Goal: Task Accomplishment & Management: Manage account settings

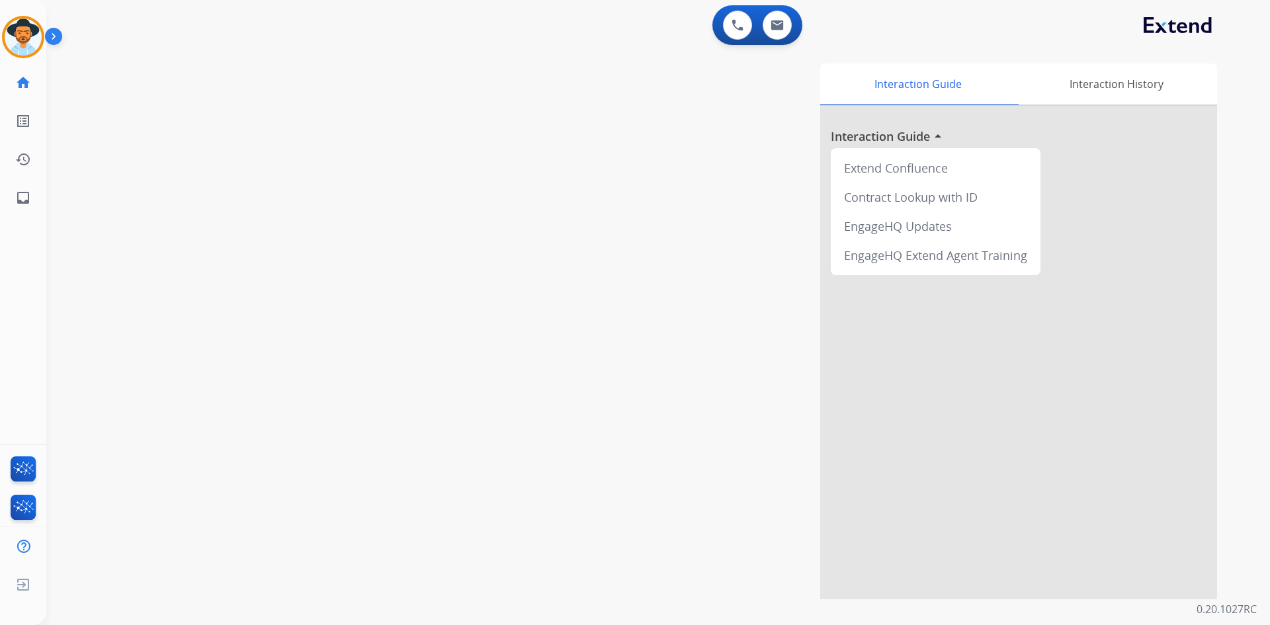
click at [24, 40] on img at bounding box center [23, 37] width 37 height 37
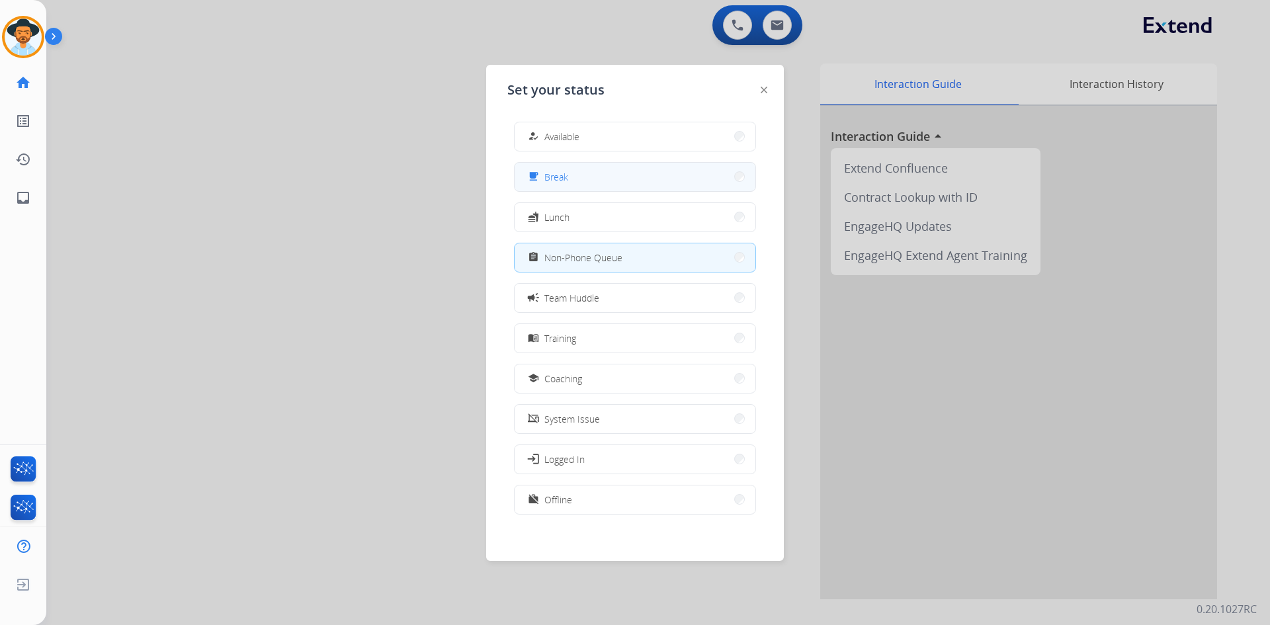
click at [615, 175] on button "free_breakfast Break" at bounding box center [635, 177] width 241 height 28
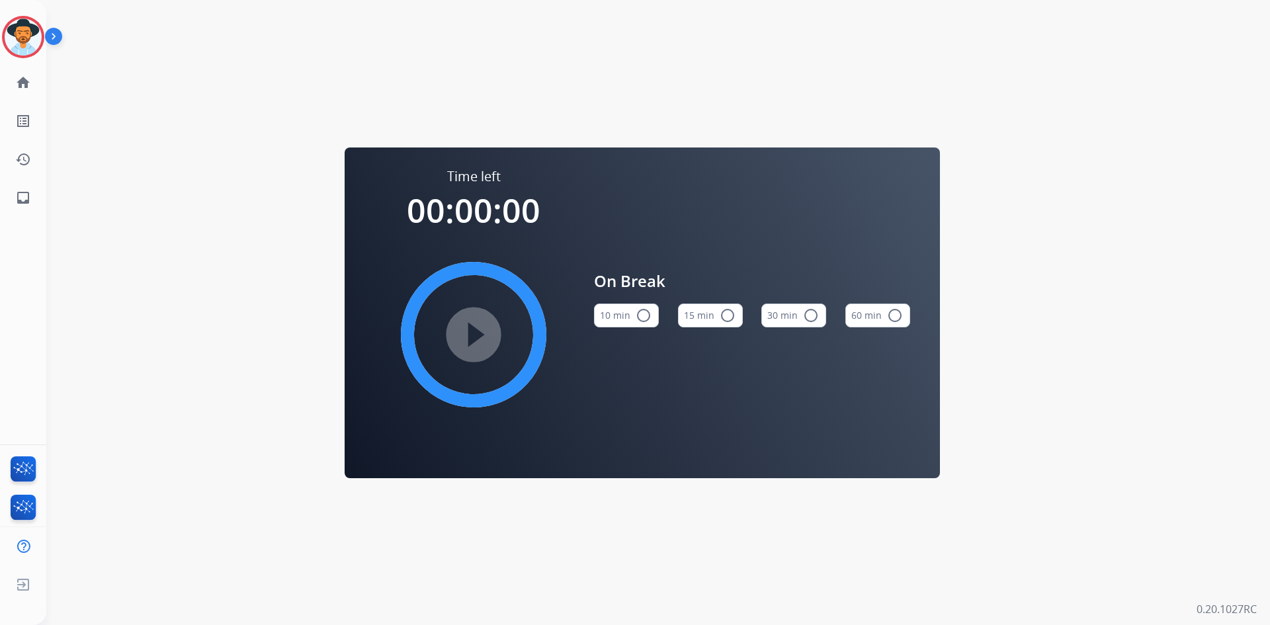
click at [729, 315] on mat-icon "radio_button_unchecked" at bounding box center [728, 316] width 16 height 16
click at [466, 341] on mat-icon "play_circle_filled" at bounding box center [474, 335] width 16 height 16
drag, startPoint x: 27, startPoint y: 38, endPoint x: 57, endPoint y: 46, distance: 30.8
click at [27, 38] on img at bounding box center [23, 37] width 37 height 37
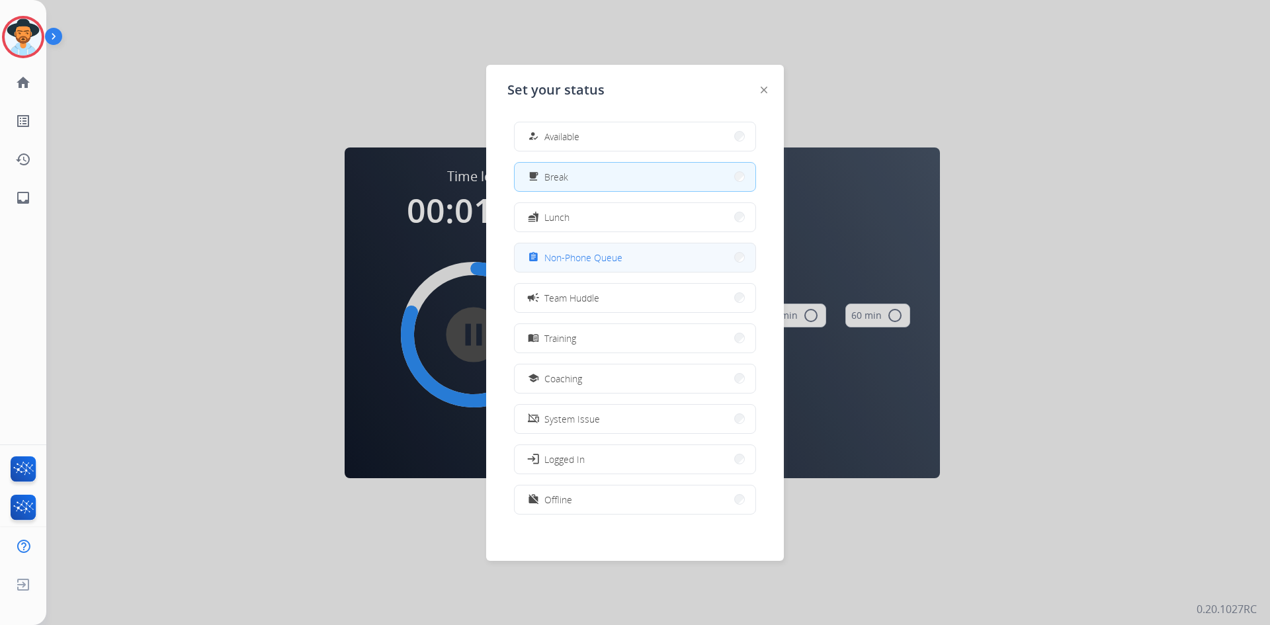
click at [615, 262] on span "Non-Phone Queue" at bounding box center [583, 258] width 78 height 14
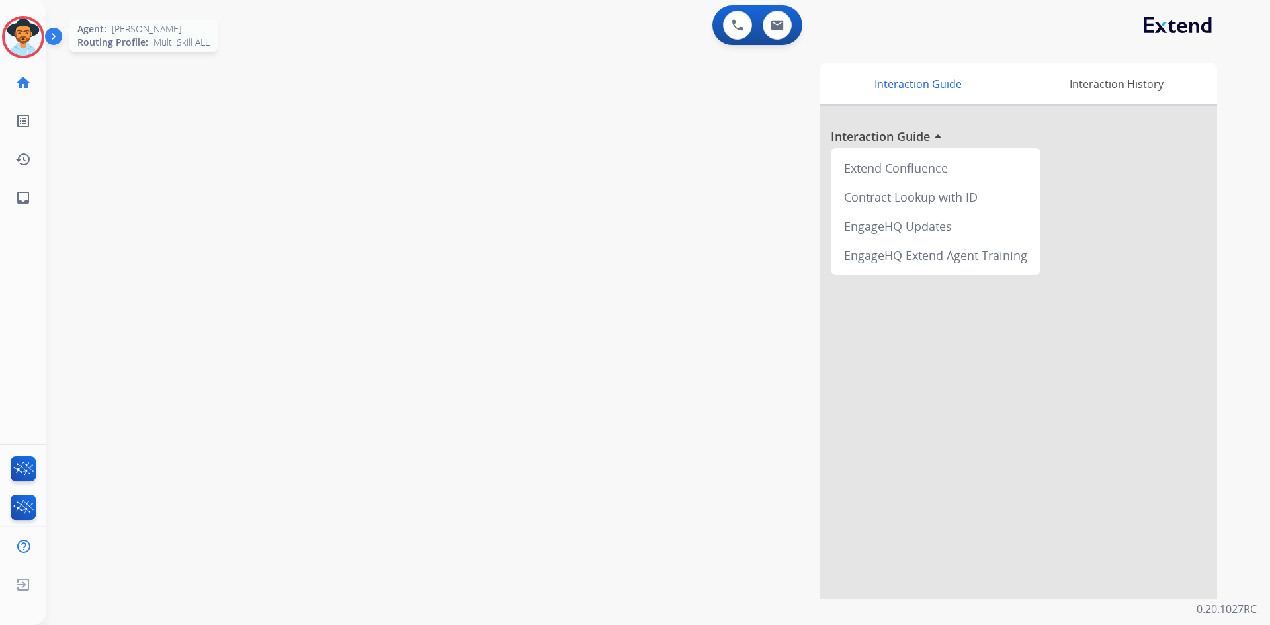
click at [31, 29] on img at bounding box center [23, 37] width 37 height 37
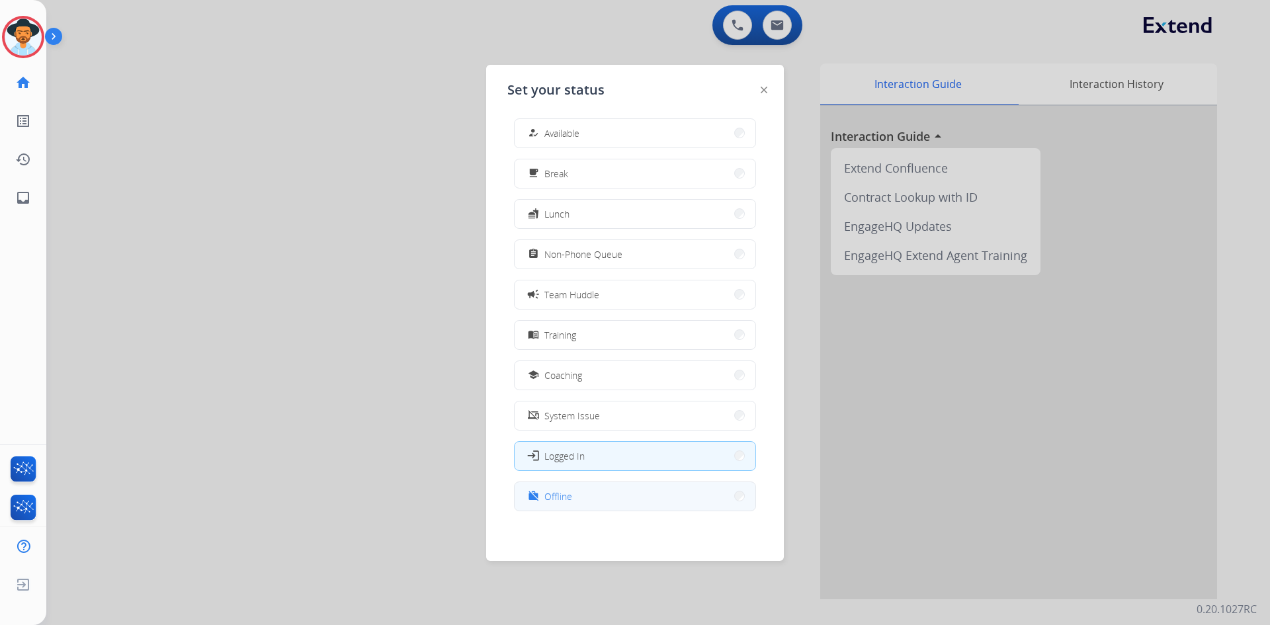
scroll to position [4, 0]
click at [631, 495] on button "work_off Offline" at bounding box center [635, 495] width 241 height 28
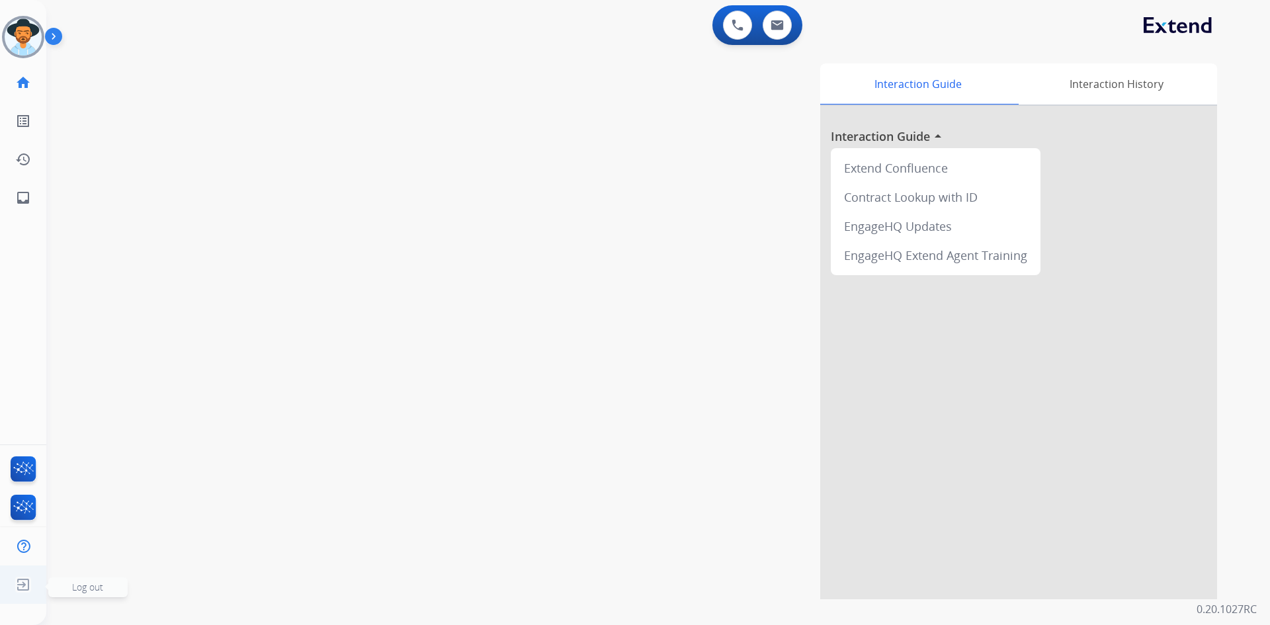
click at [78, 586] on span "Log out" at bounding box center [87, 587] width 31 height 13
